Goal: Task Accomplishment & Management: Manage account settings

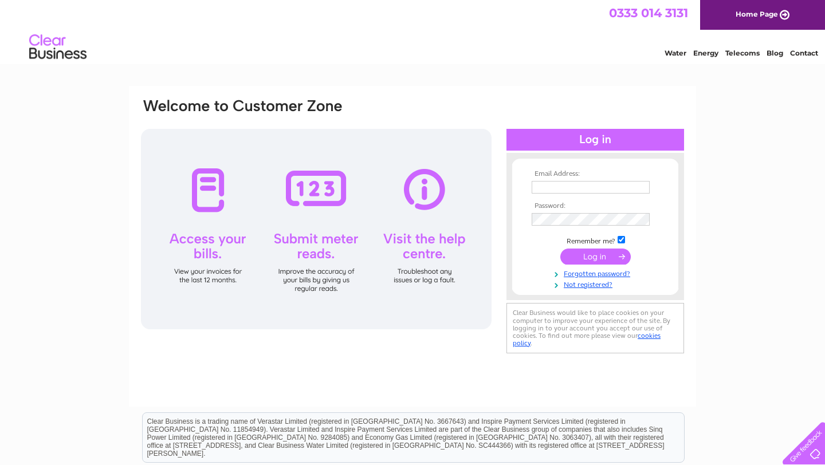
type input "[EMAIL_ADDRESS][DOMAIN_NAME]"
click at [605, 258] on input "submit" at bounding box center [595, 257] width 70 height 16
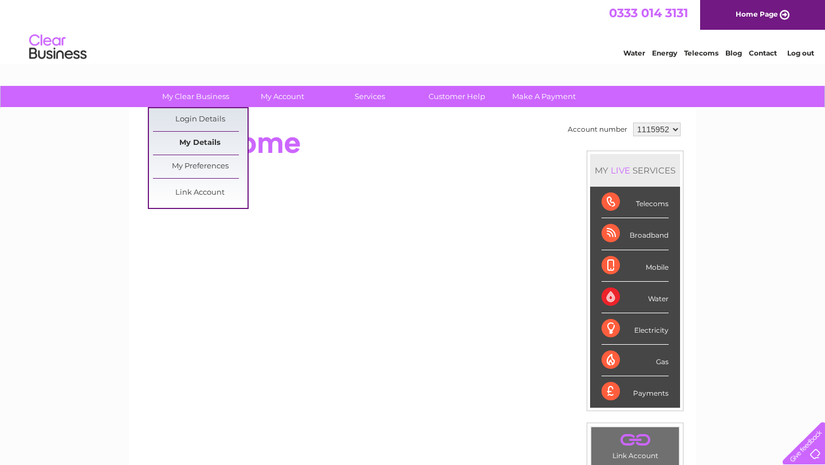
click at [200, 144] on link "My Details" at bounding box center [200, 143] width 95 height 23
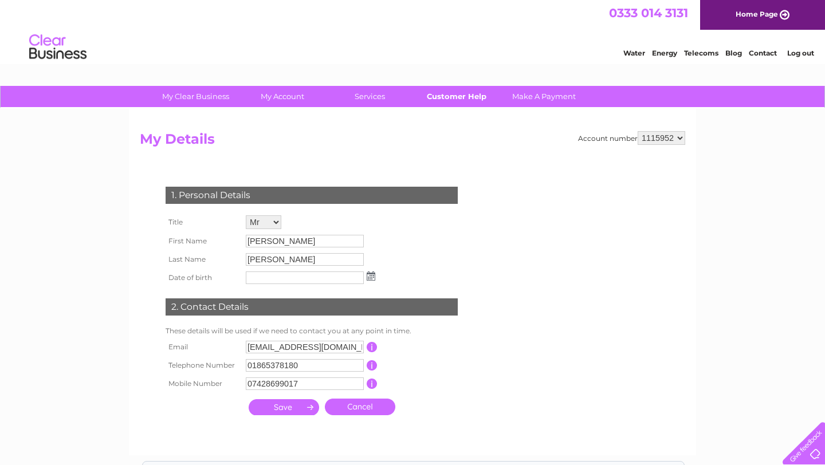
click at [452, 98] on link "Customer Help" at bounding box center [457, 96] width 95 height 21
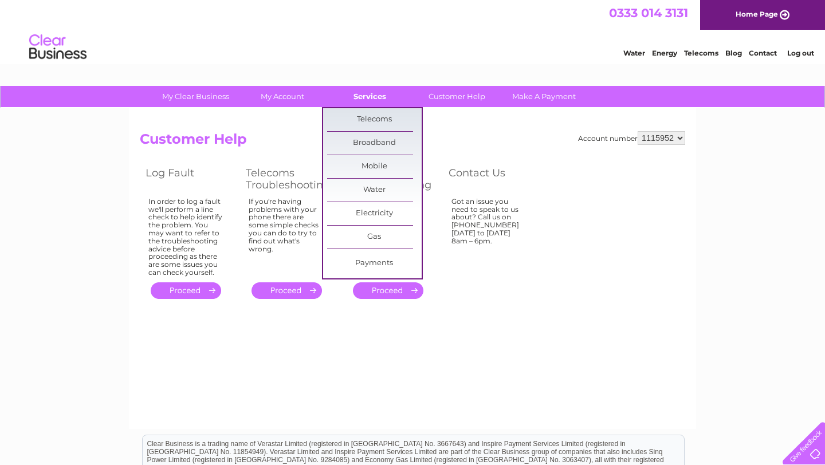
click at [372, 101] on link "Services" at bounding box center [370, 96] width 95 height 21
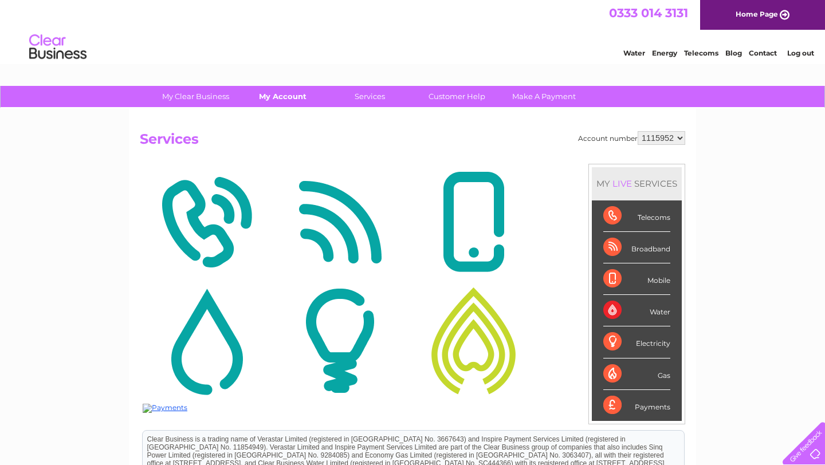
click at [291, 96] on link "My Account" at bounding box center [283, 96] width 95 height 21
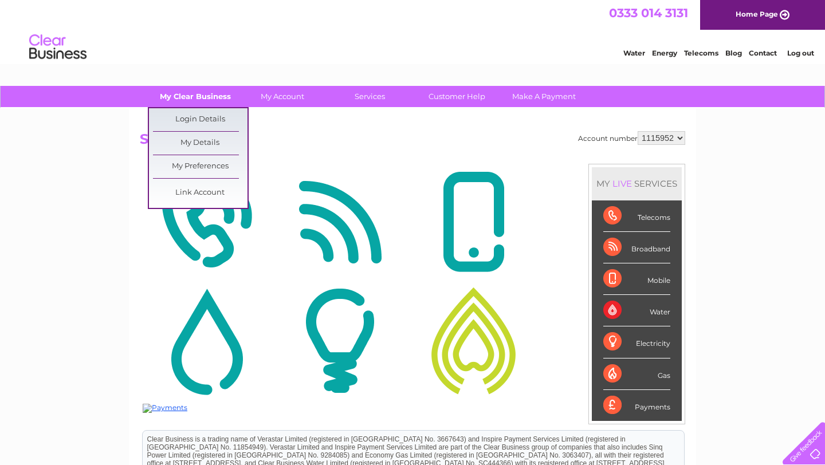
click at [211, 96] on link "My Clear Business" at bounding box center [195, 96] width 95 height 21
click at [749, 57] on link "Login Details" at bounding box center [763, 51] width 28 height 11
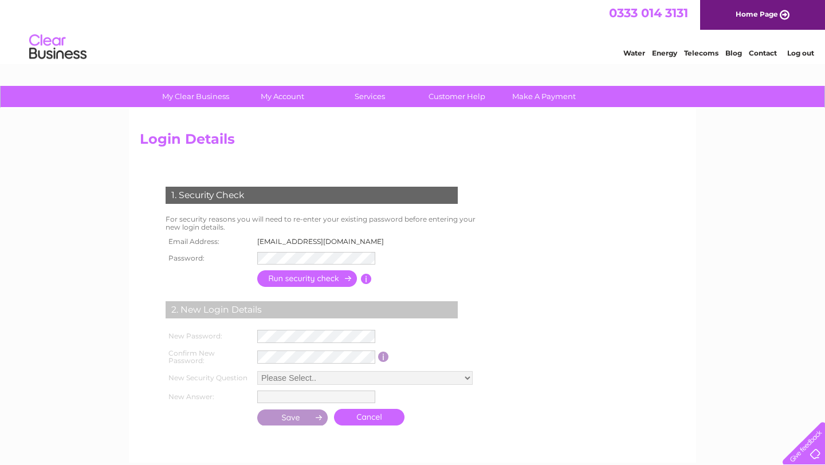
click at [582, 291] on form "1. Security Check For security reasons you will need to re-enter your existing …" at bounding box center [413, 308] width 546 height 288
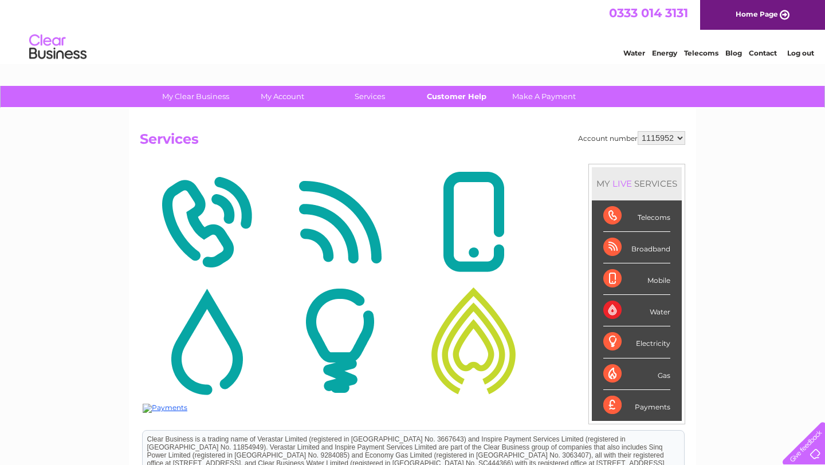
click at [444, 96] on link "Customer Help" at bounding box center [457, 96] width 95 height 21
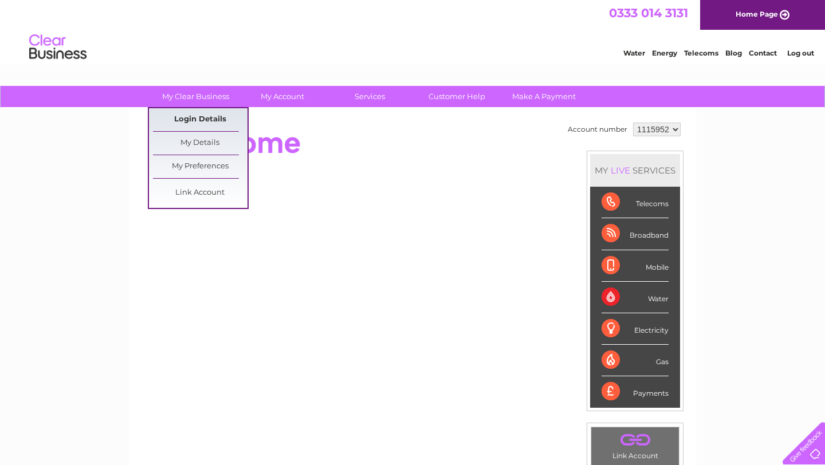
click at [749, 57] on link "Login Details" at bounding box center [763, 51] width 28 height 11
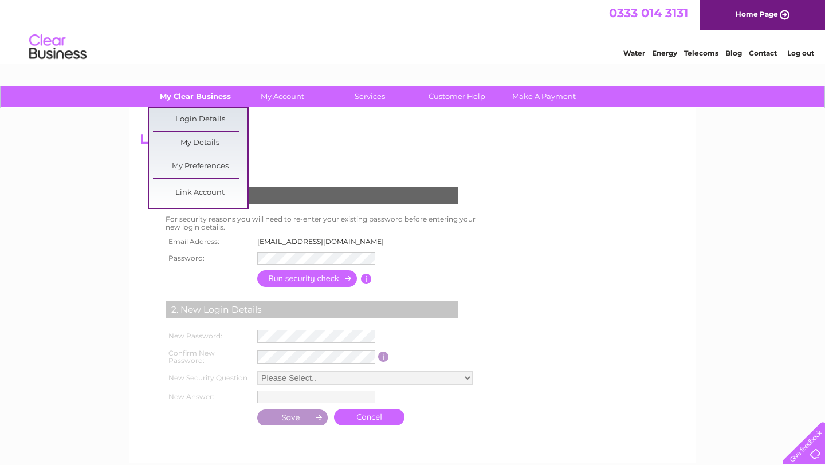
click at [185, 103] on link "My Clear Business" at bounding box center [195, 96] width 95 height 21
click at [190, 145] on link "My Details" at bounding box center [200, 143] width 95 height 23
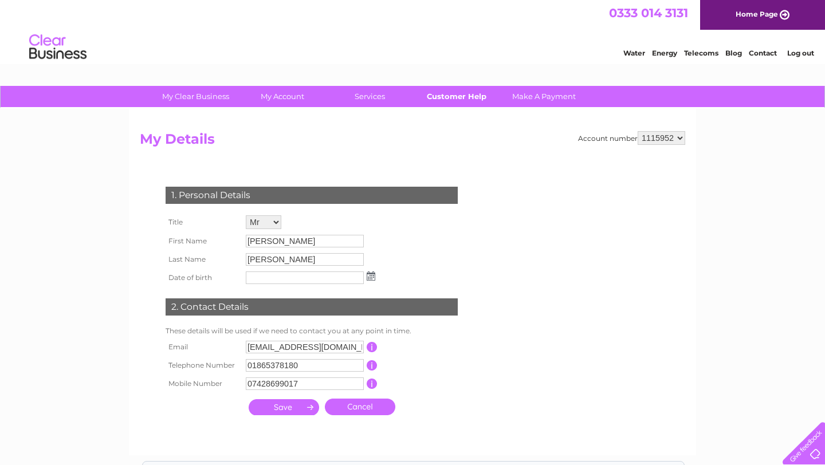
click at [462, 97] on link "Customer Help" at bounding box center [457, 96] width 95 height 21
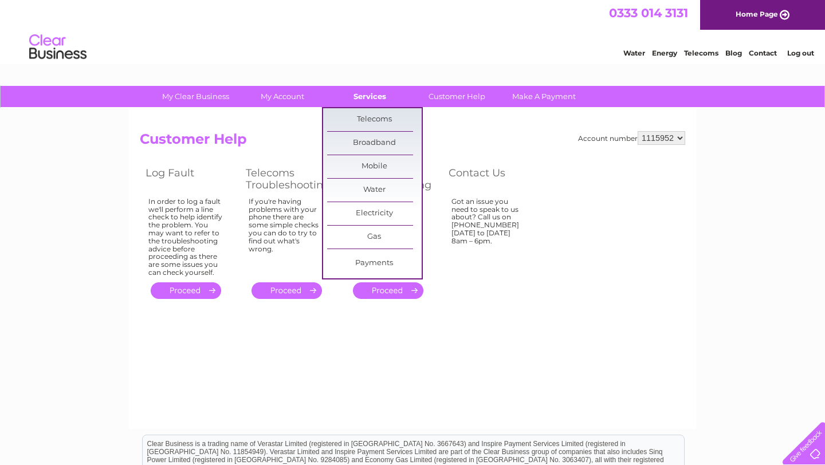
click at [374, 94] on link "Services" at bounding box center [370, 96] width 95 height 21
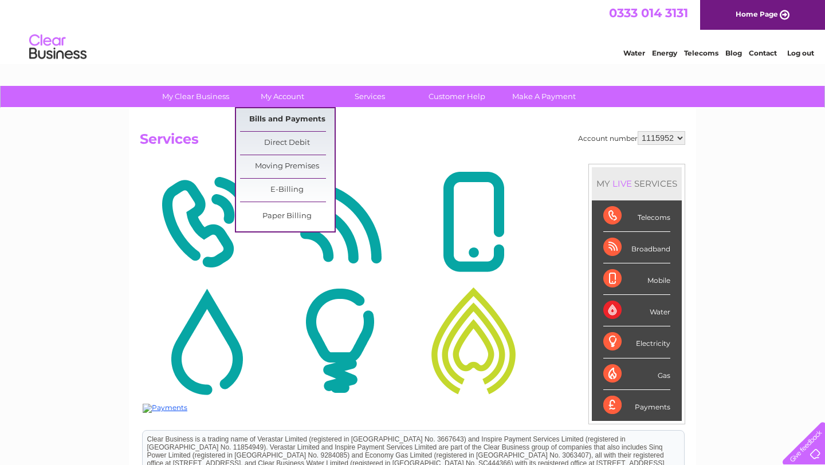
click at [285, 119] on link "Bills and Payments" at bounding box center [287, 119] width 95 height 23
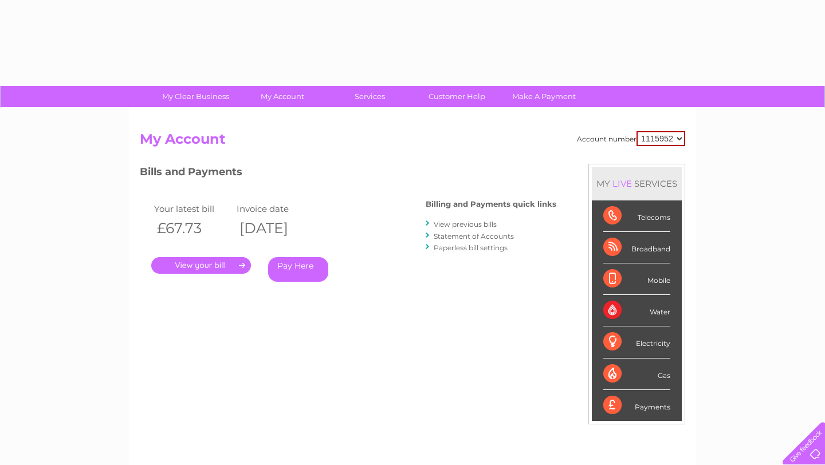
click at [278, 121] on div "Account number 1115952 My Account MY LIVE SERVICES Telecoms Broadband Mobile Wa…" at bounding box center [412, 297] width 567 height 379
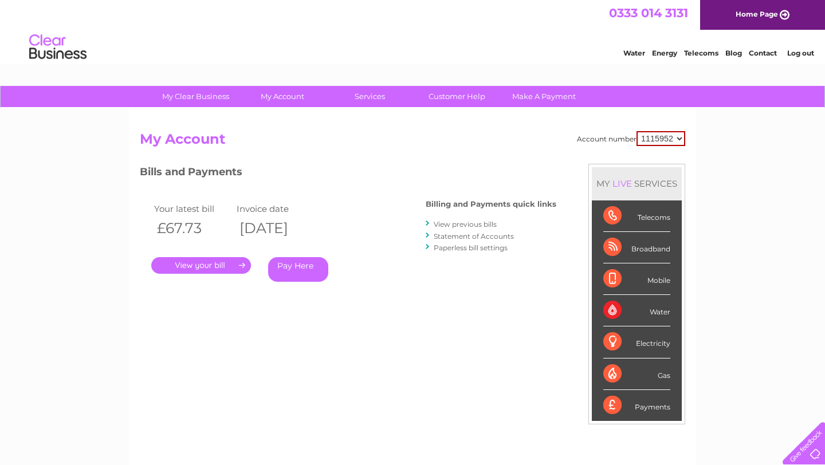
click at [199, 265] on link "." at bounding box center [201, 265] width 100 height 17
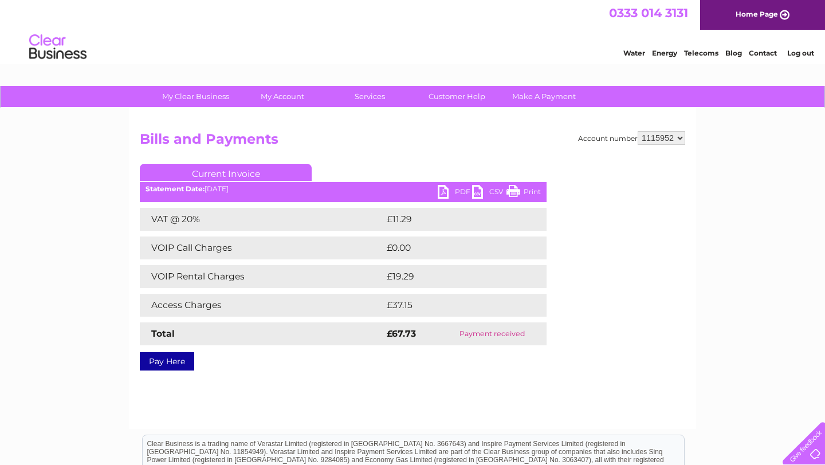
click at [464, 190] on link "PDF" at bounding box center [455, 193] width 34 height 17
